Goal: Information Seeking & Learning: Check status

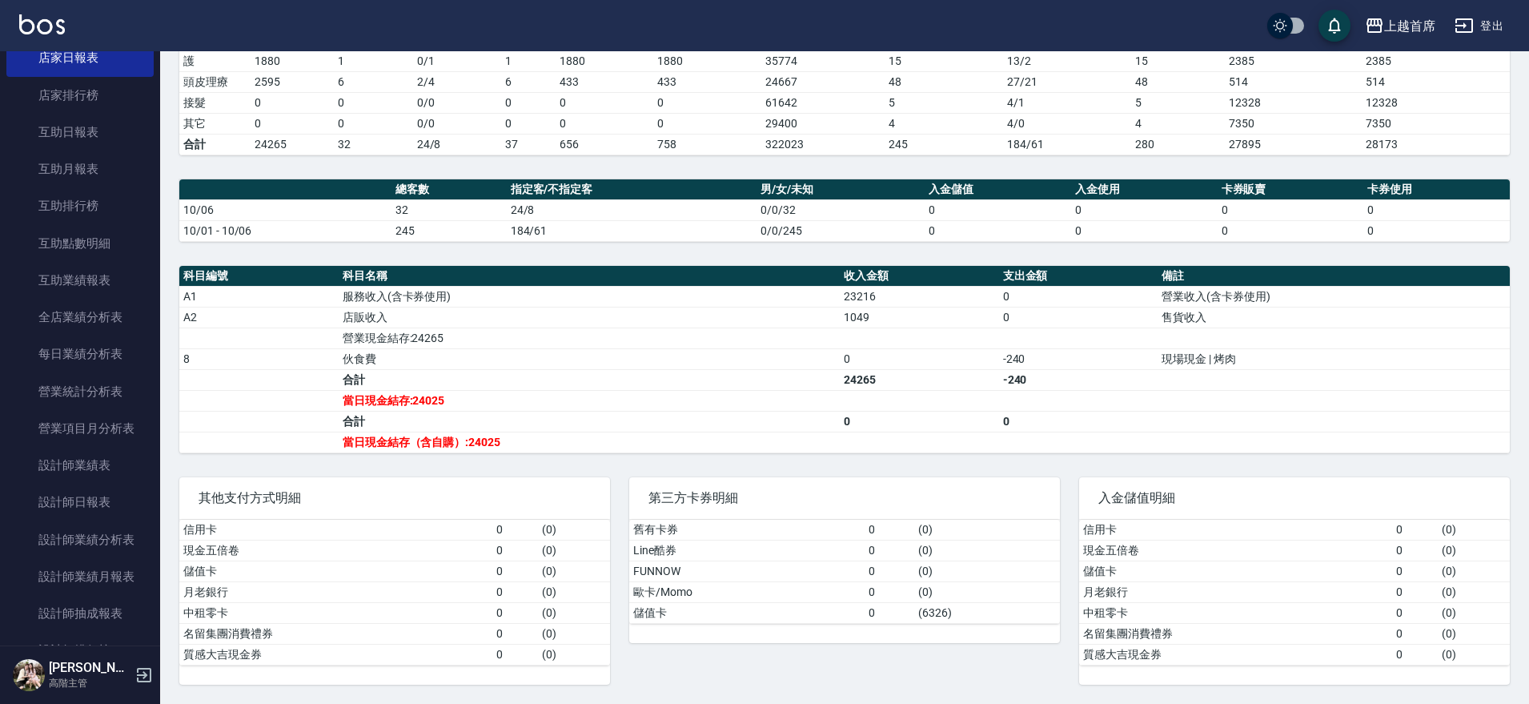
scroll to position [280, 0]
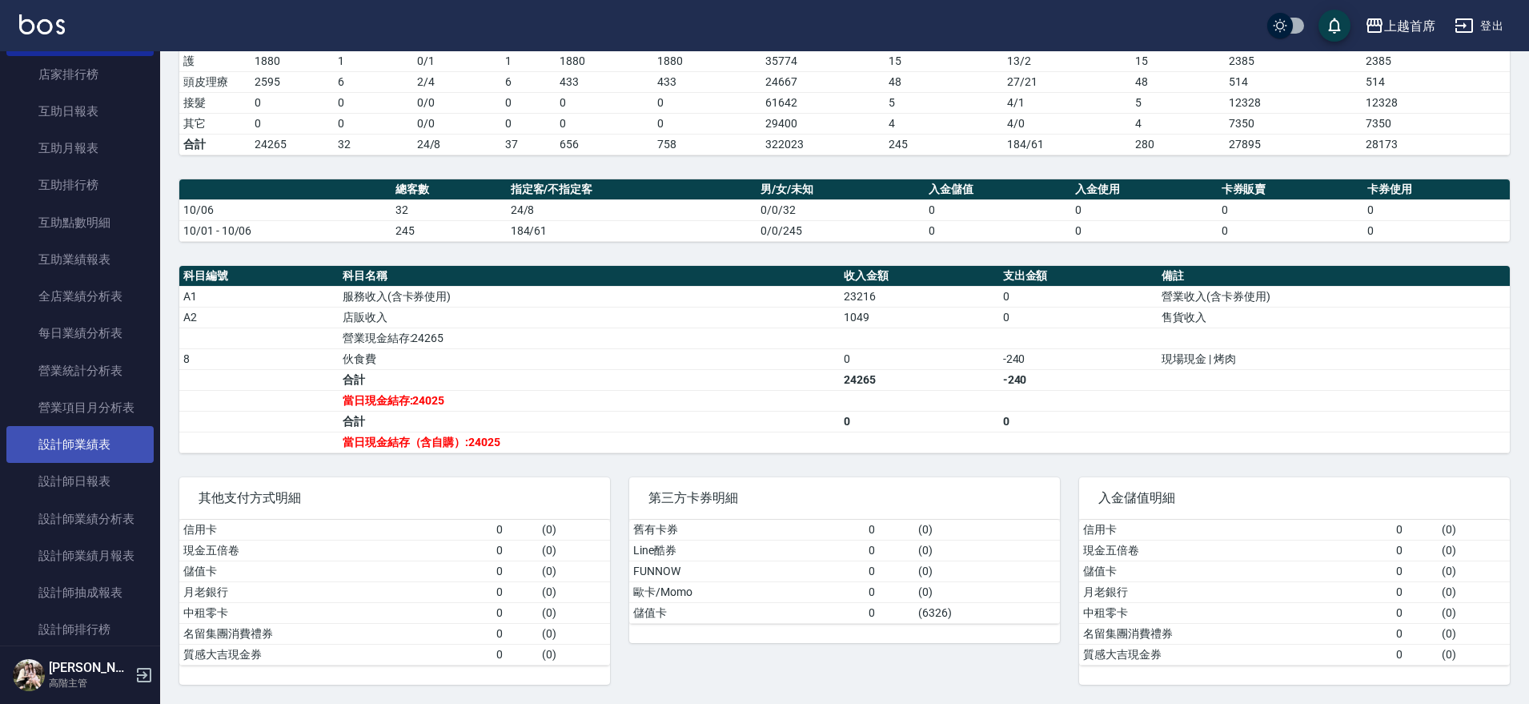
click at [98, 474] on link "設計師日報表" at bounding box center [79, 481] width 147 height 37
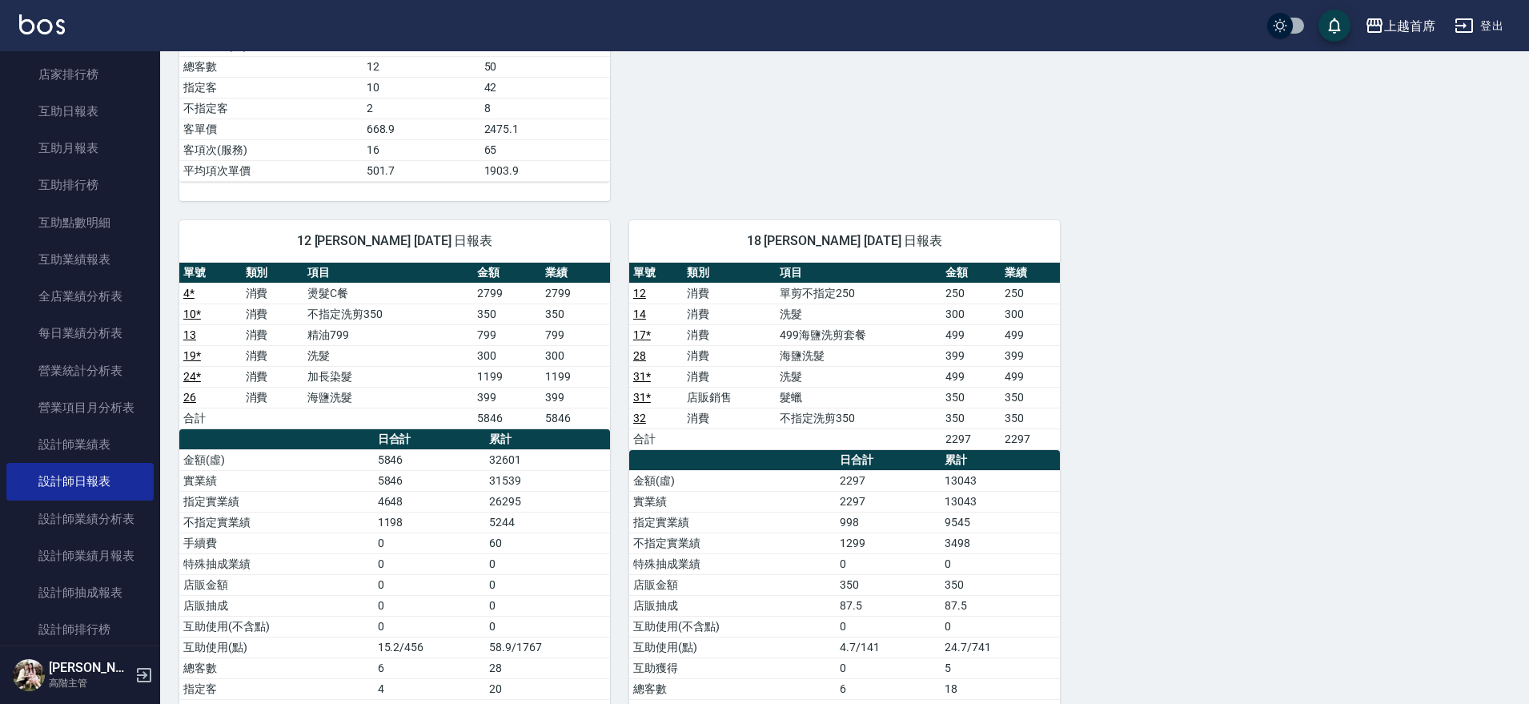
scroll to position [801, 0]
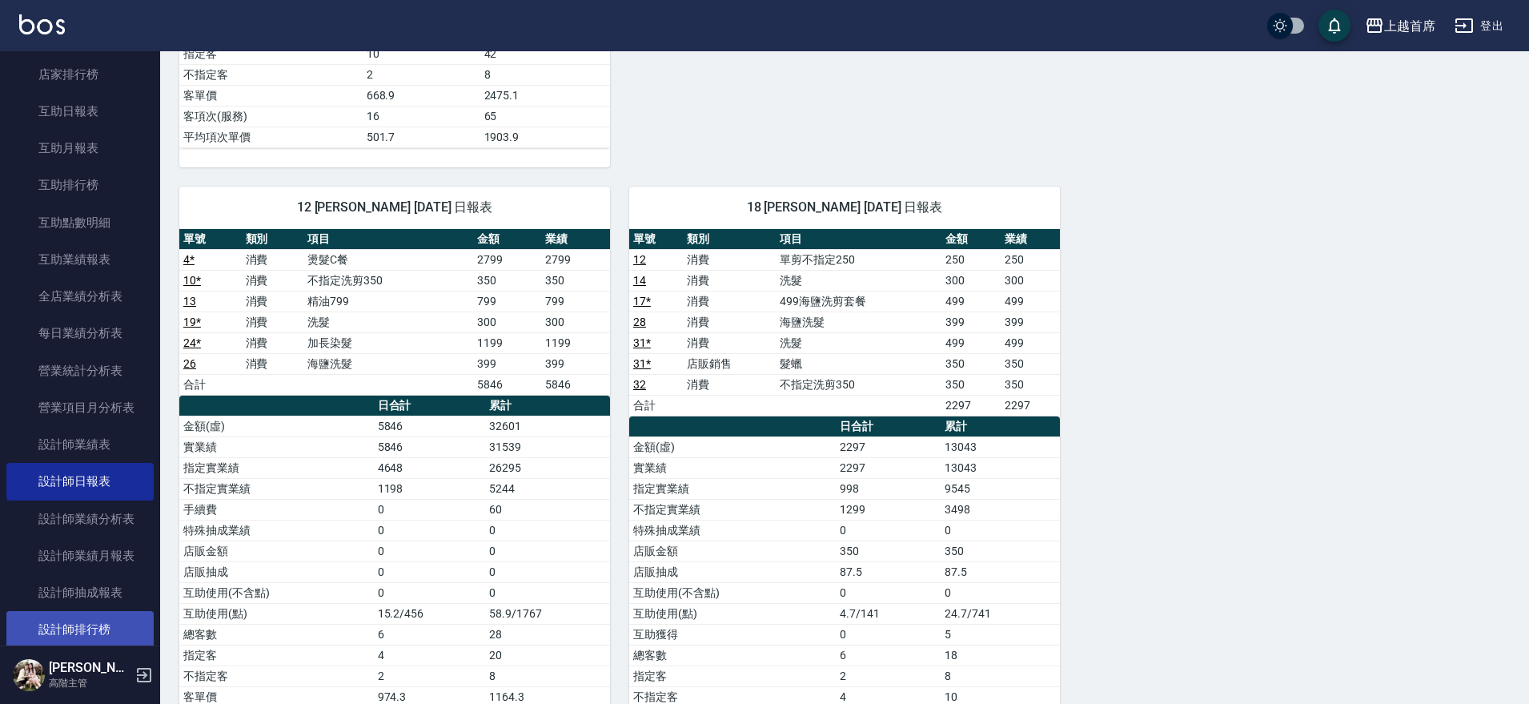
click at [106, 629] on link "設計師排行榜" at bounding box center [79, 629] width 147 height 37
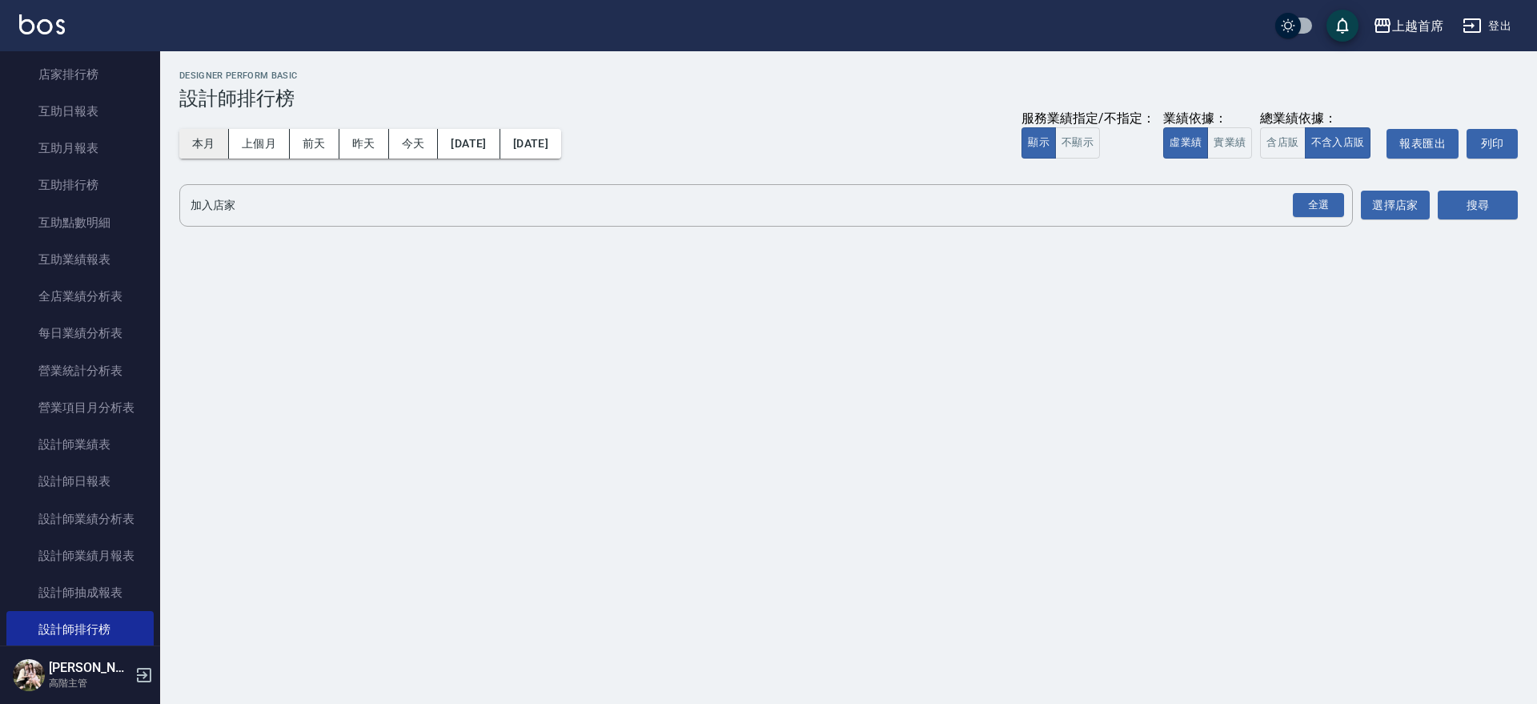
click at [209, 139] on button "本月" at bounding box center [204, 144] width 50 height 30
click at [1231, 146] on button "實業績" at bounding box center [1229, 142] width 45 height 31
click at [1337, 200] on div "全選" at bounding box center [1318, 205] width 51 height 25
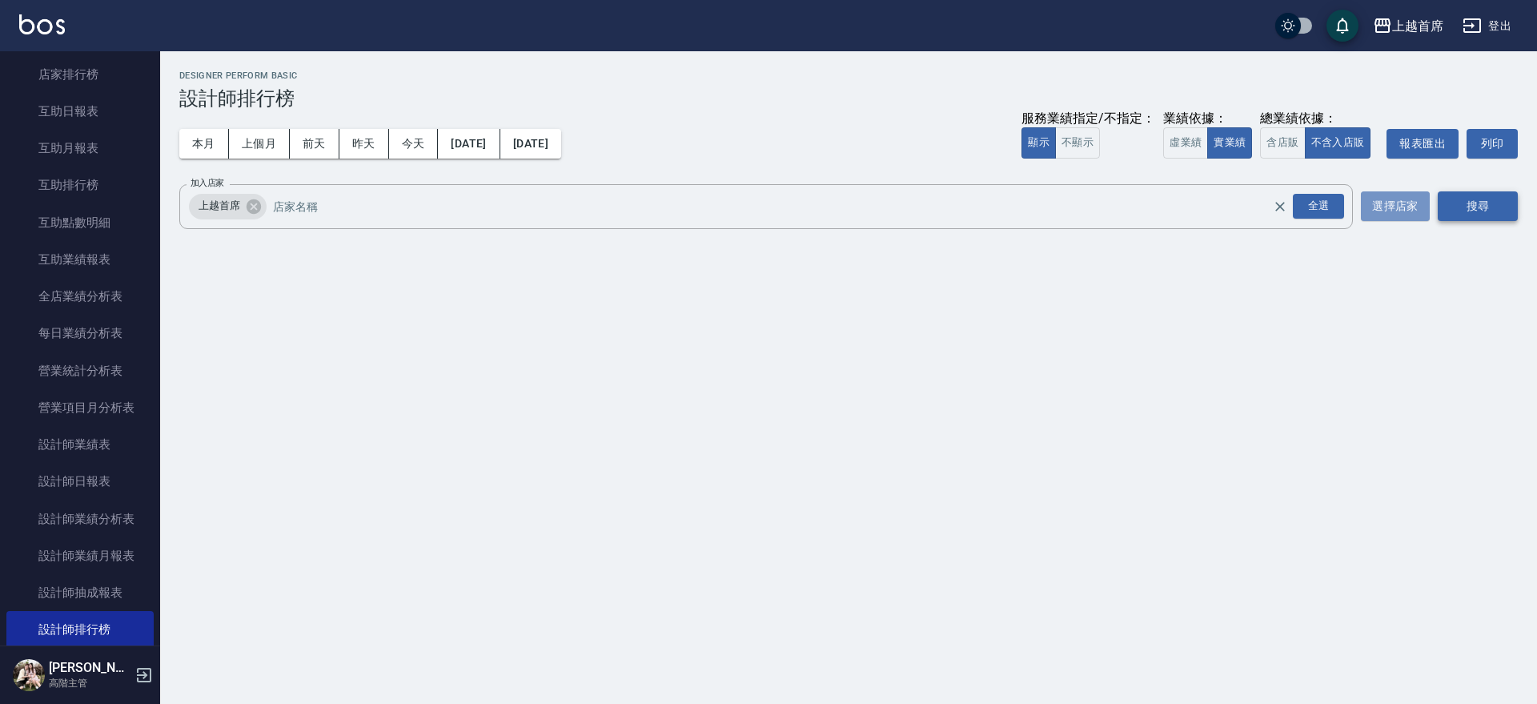
drag, startPoint x: 1429, startPoint y: 203, endPoint x: 1471, endPoint y: 207, distance: 41.8
click at [1430, 203] on div "加入店家 上越首席 全選 加入店家 選擇店家 搜尋" at bounding box center [848, 206] width 1339 height 45
click at [1474, 207] on button "搜尋" at bounding box center [1478, 206] width 80 height 30
